Goal: Information Seeking & Learning: Learn about a topic

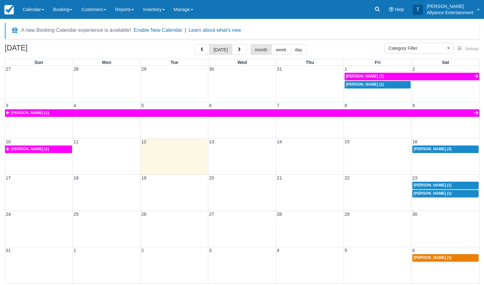
select select
click at [238, 48] on span "button" at bounding box center [239, 50] width 4 height 4
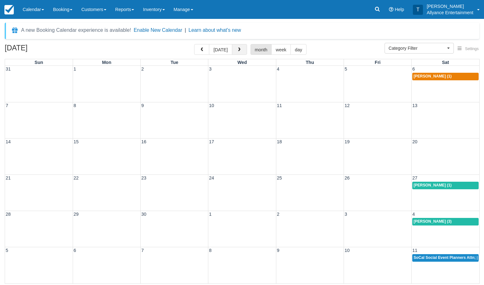
click at [238, 48] on span "button" at bounding box center [239, 50] width 4 height 4
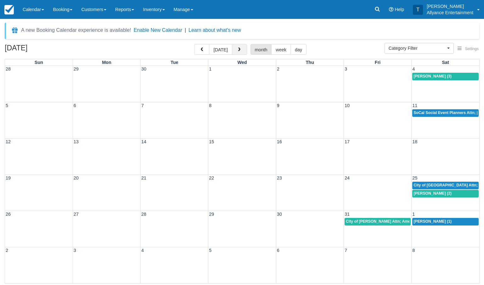
click at [238, 48] on span "button" at bounding box center [239, 50] width 4 height 4
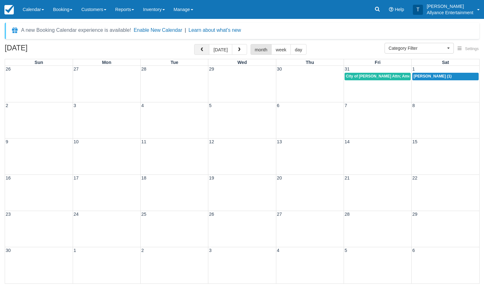
click at [202, 48] on span "button" at bounding box center [202, 50] width 4 height 4
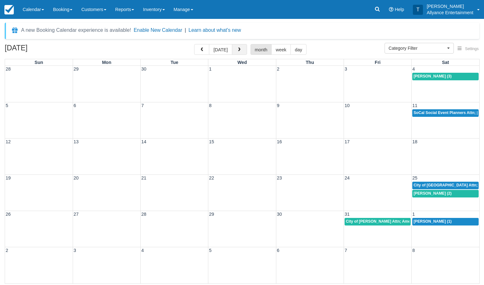
click at [238, 49] on span "button" at bounding box center [239, 50] width 4 height 4
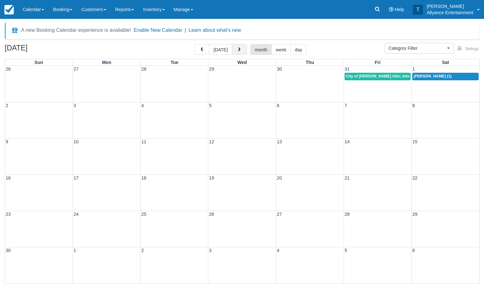
click at [238, 49] on span "button" at bounding box center [239, 50] width 4 height 4
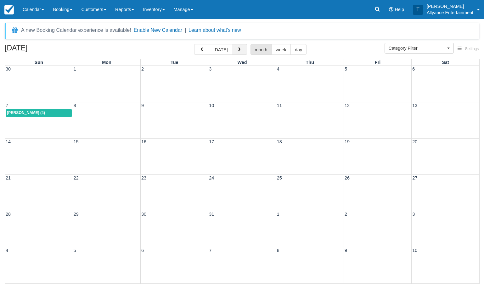
click at [239, 47] on button "button" at bounding box center [239, 49] width 15 height 11
click at [201, 48] on span "button" at bounding box center [202, 50] width 4 height 4
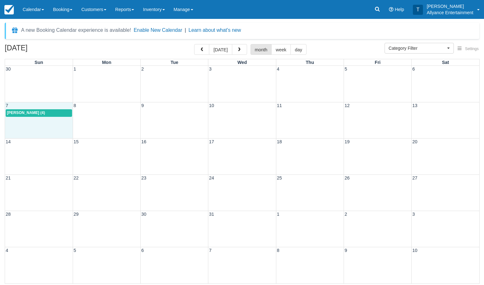
click at [52, 118] on div "7 8 9 10 11 12 13 Lusine Madatyan (4)" at bounding box center [242, 120] width 474 height 36
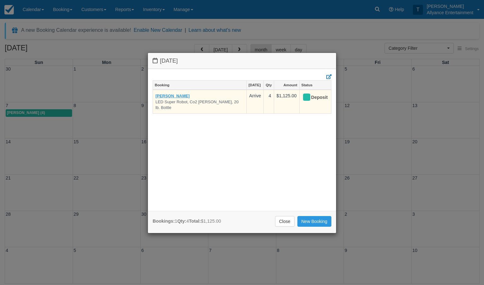
click at [168, 94] on link "Lusine Madatyan" at bounding box center [173, 96] width 34 height 5
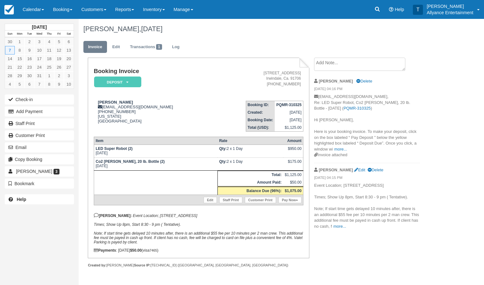
drag, startPoint x: 95, startPoint y: 156, endPoint x: 130, endPoint y: 156, distance: 35.0
click at [130, 156] on td "LED Super Robot (2) [DATE]" at bounding box center [156, 151] width 124 height 13
copy td "[DATE]"
drag, startPoint x: 111, startPoint y: 218, endPoint x: 186, endPoint y: 227, distance: 75.5
click at [186, 227] on p "[PERSON_NAME]: Event Location; [STREET_ADDRESS] Times; Show Up 8pm, Start 8:30 …" at bounding box center [199, 228] width 210 height 31
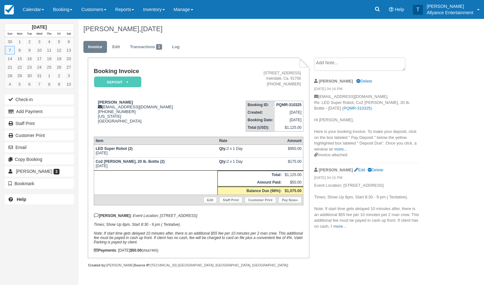
copy p "Event Location; [STREET_ADDRESS] Times; Show Up 8pm, Start 8:30 - 9 pm ( Tentat…"
click at [26, 10] on link "Calendar" at bounding box center [33, 9] width 30 height 19
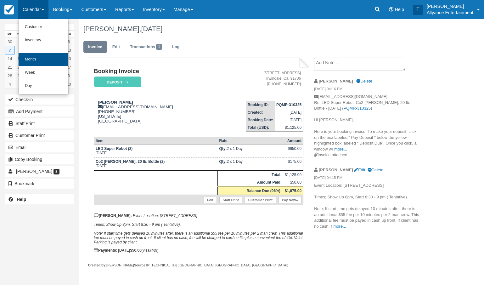
click at [31, 57] on link "Month" at bounding box center [44, 59] width 50 height 13
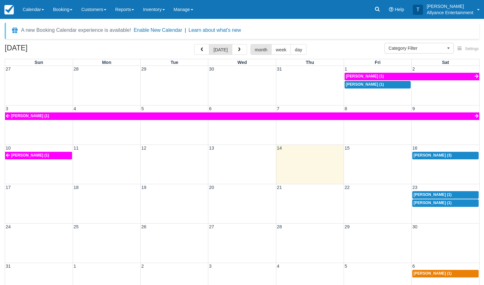
select select
click at [240, 49] on span "button" at bounding box center [239, 50] width 4 height 4
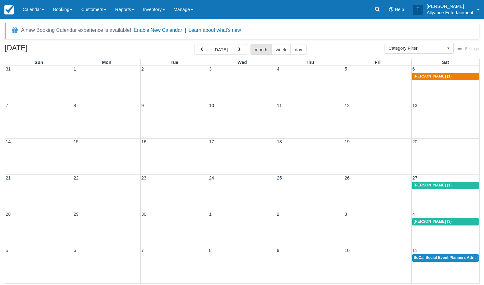
click at [436, 195] on div "21 22 23 24 25 26 27 [PERSON_NAME] (1)" at bounding box center [242, 192] width 474 height 36
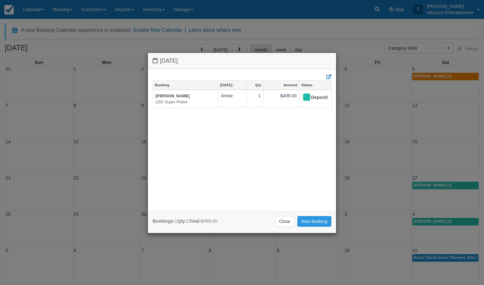
click at [433, 232] on div "[DATE] Booking [DATE] Qty Amount Status [PERSON_NAME] LED Super Robot Arrive 1 …" at bounding box center [242, 142] width 484 height 285
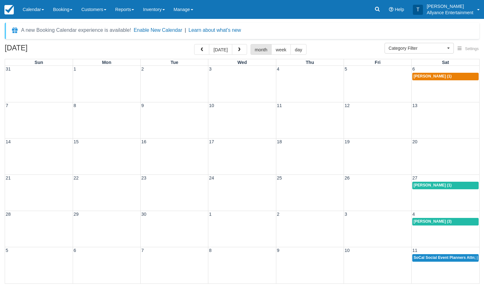
click at [433, 232] on div "28 29 30 1 2 3 4 [PERSON_NAME] (3)" at bounding box center [242, 229] width 474 height 36
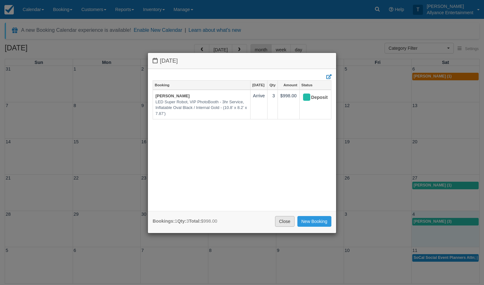
click at [282, 221] on link "Close" at bounding box center [285, 221] width 20 height 11
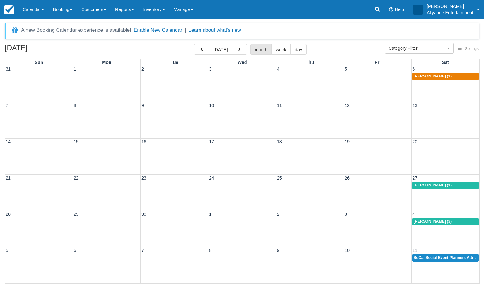
click at [435, 194] on div "21 22 23 24 25 26 27 [PERSON_NAME] (1)" at bounding box center [242, 192] width 474 height 36
